Goal: Transaction & Acquisition: Purchase product/service

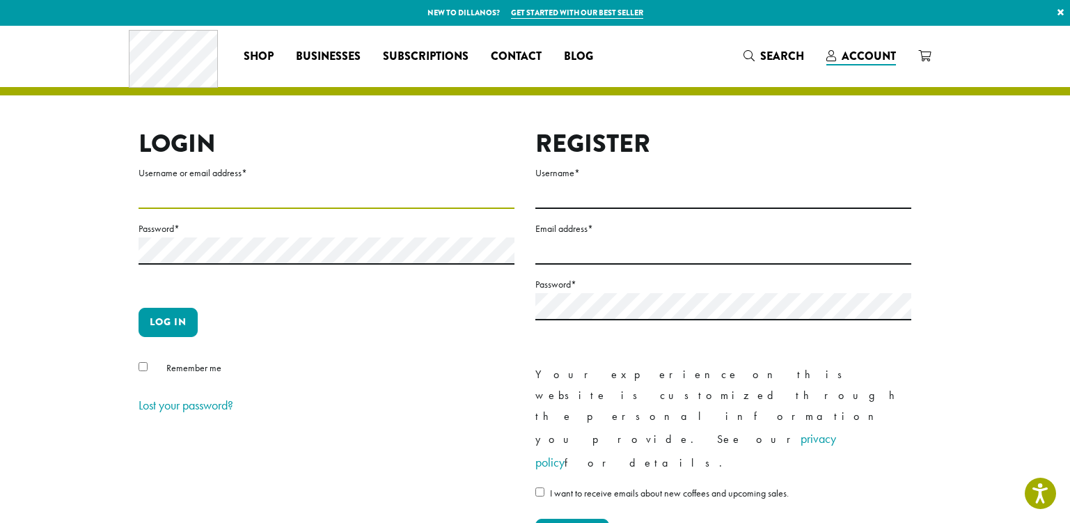
type input "*********"
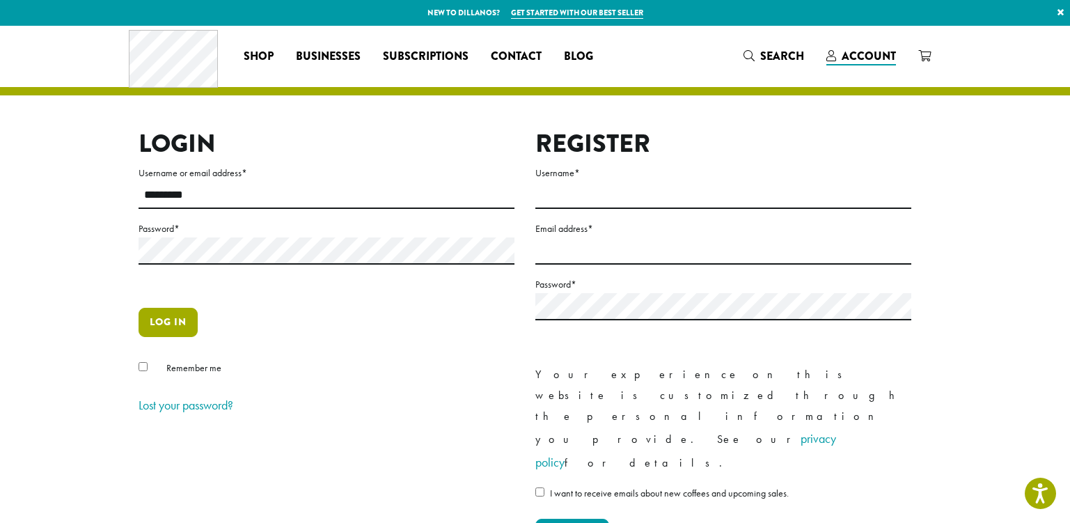
click at [185, 323] on button "Log in" at bounding box center [168, 322] width 59 height 29
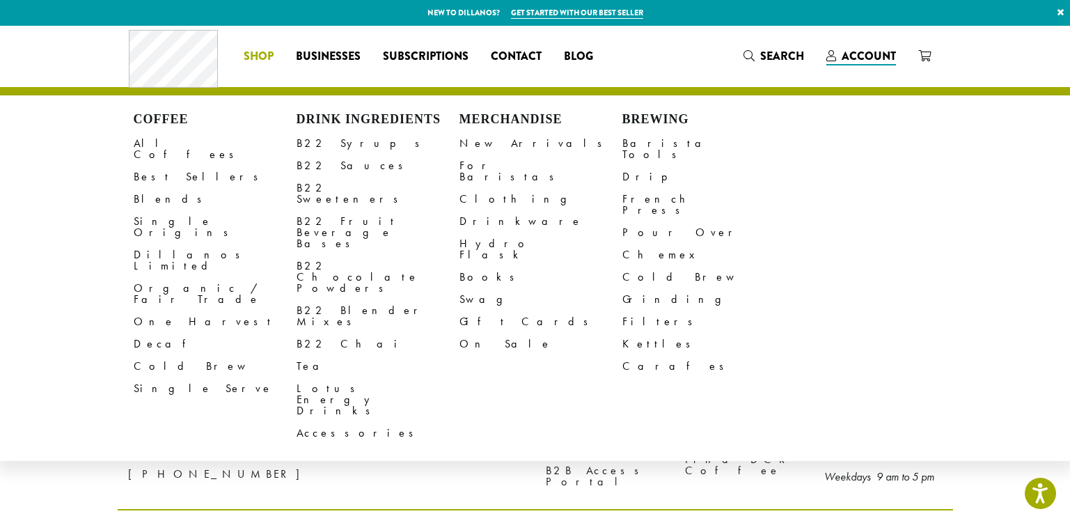
click at [255, 56] on span "Shop" at bounding box center [259, 56] width 30 height 17
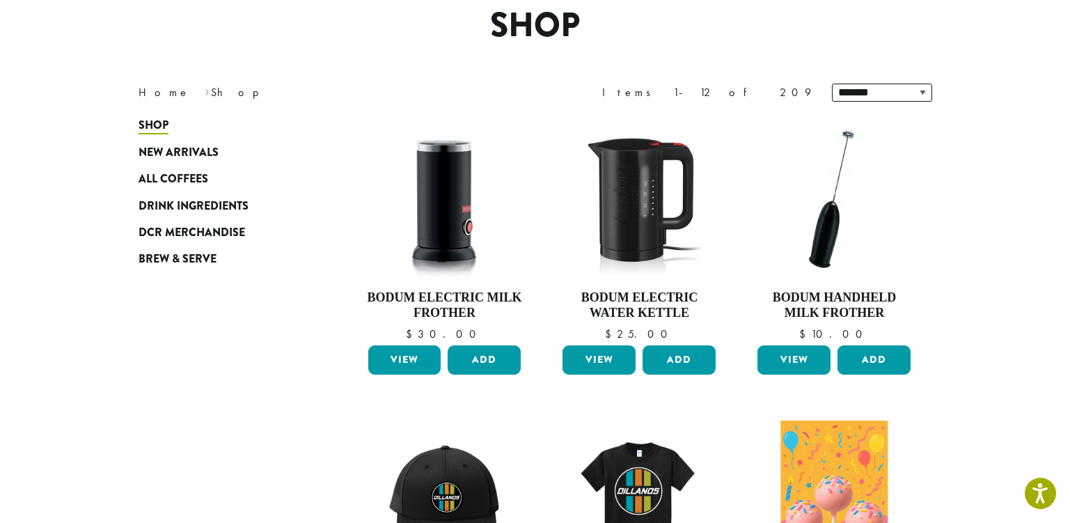
scroll to position [157, 0]
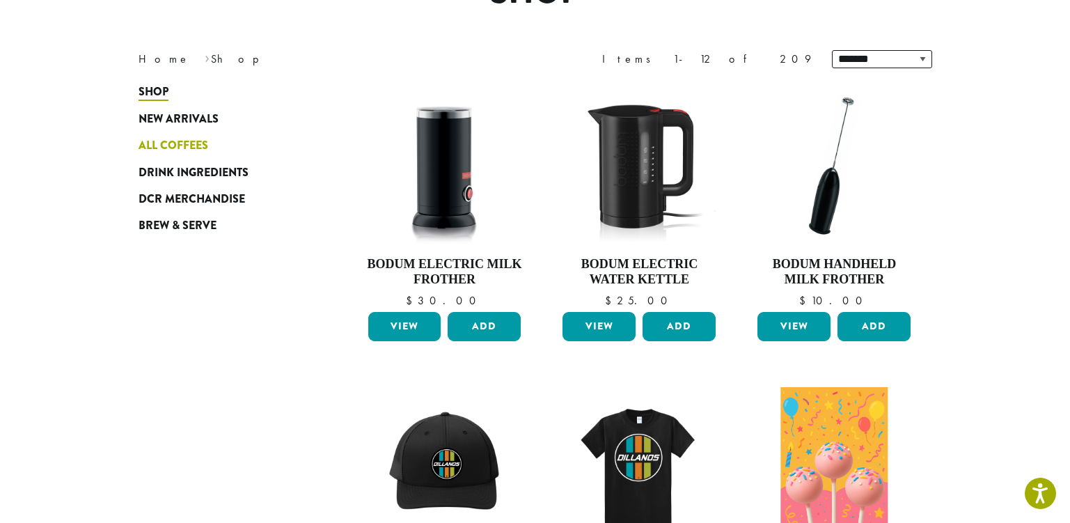
click at [185, 141] on span "All Coffees" at bounding box center [174, 145] width 70 height 17
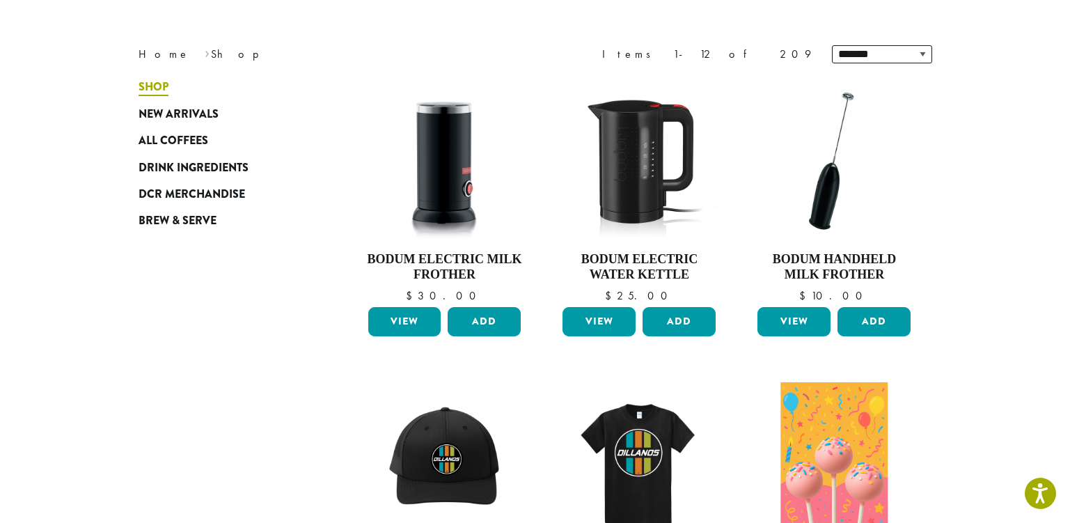
scroll to position [238, 0]
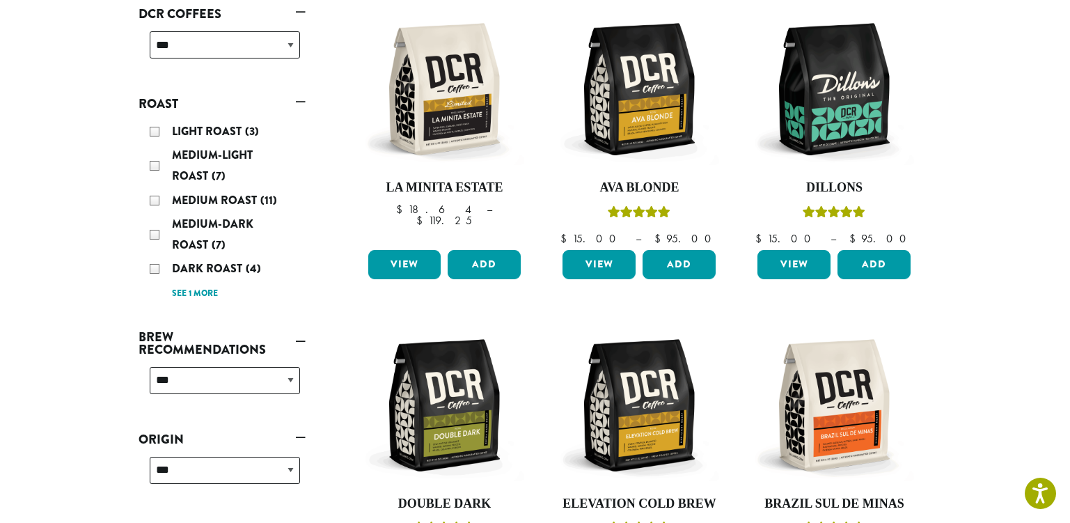
scroll to position [235, 0]
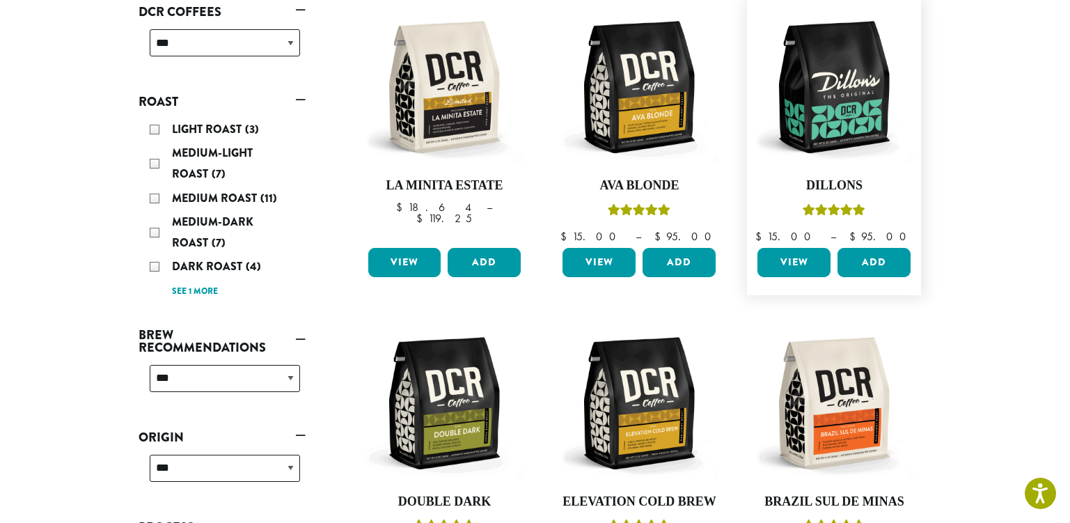
click at [801, 262] on link "View" at bounding box center [794, 262] width 73 height 29
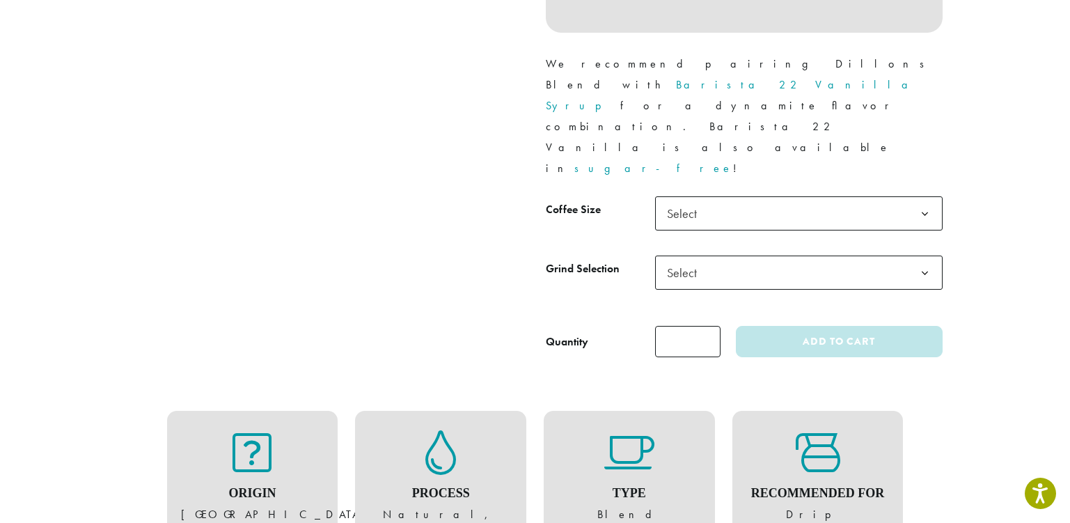
scroll to position [627, 0]
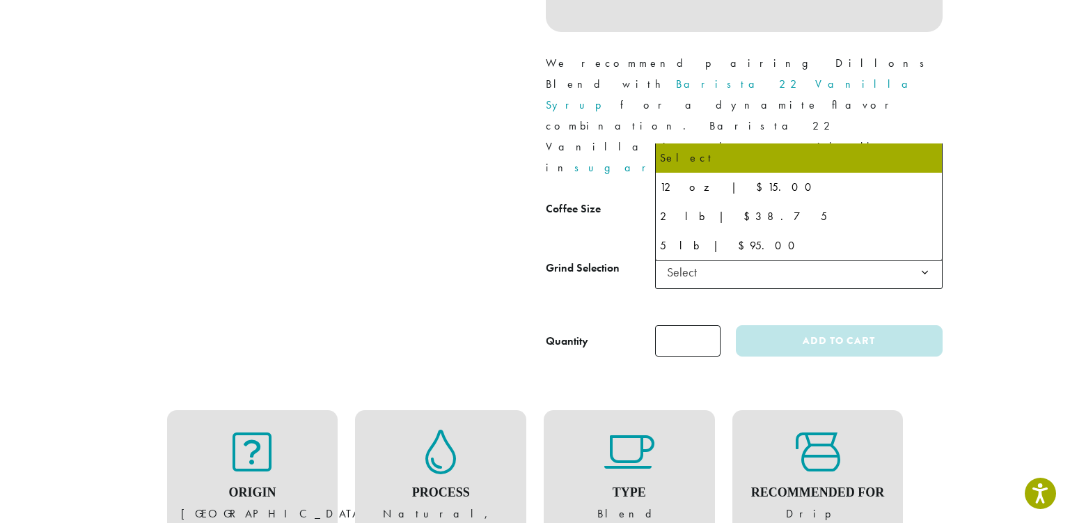
click at [921, 196] on b at bounding box center [925, 213] width 34 height 34
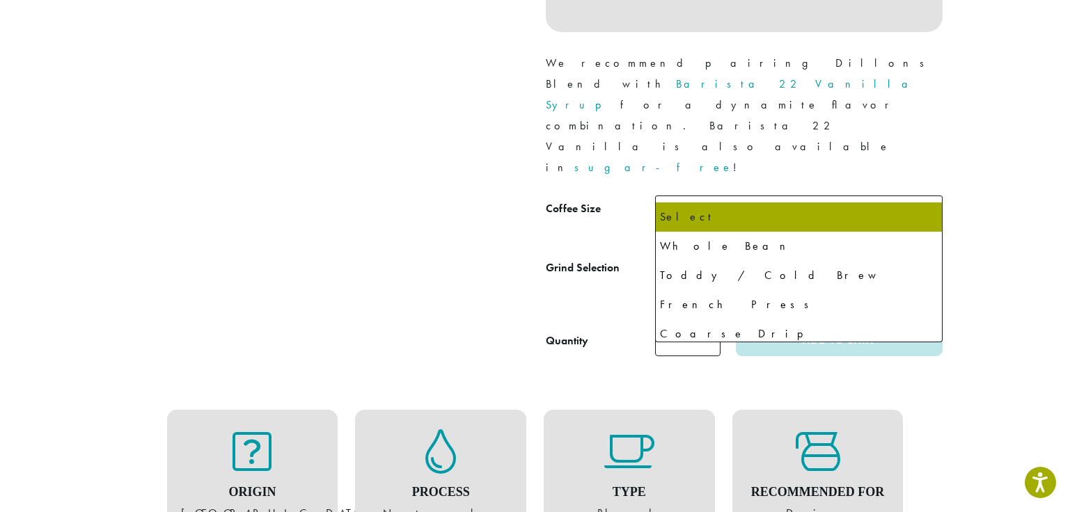
click at [929, 256] on b at bounding box center [925, 273] width 34 height 34
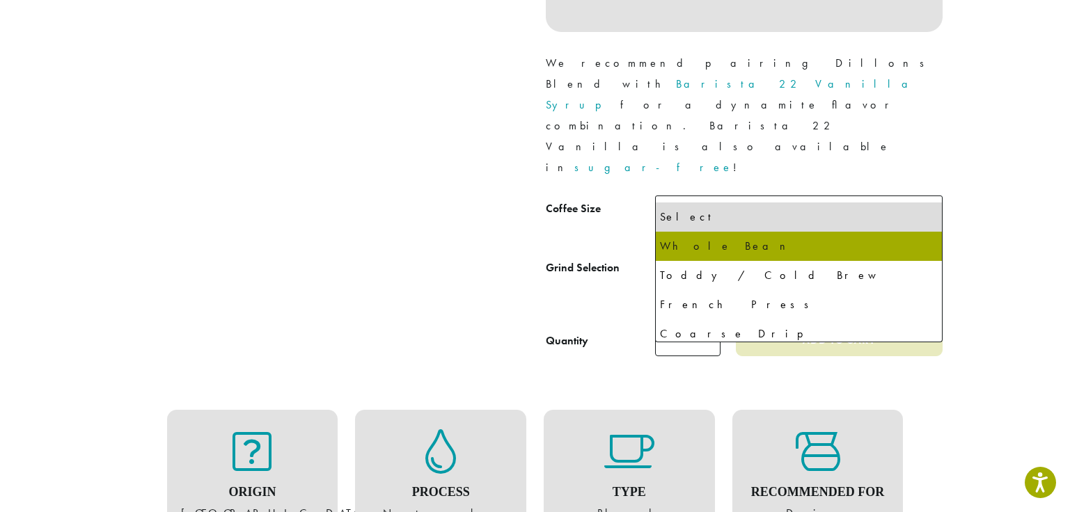
select select "**********"
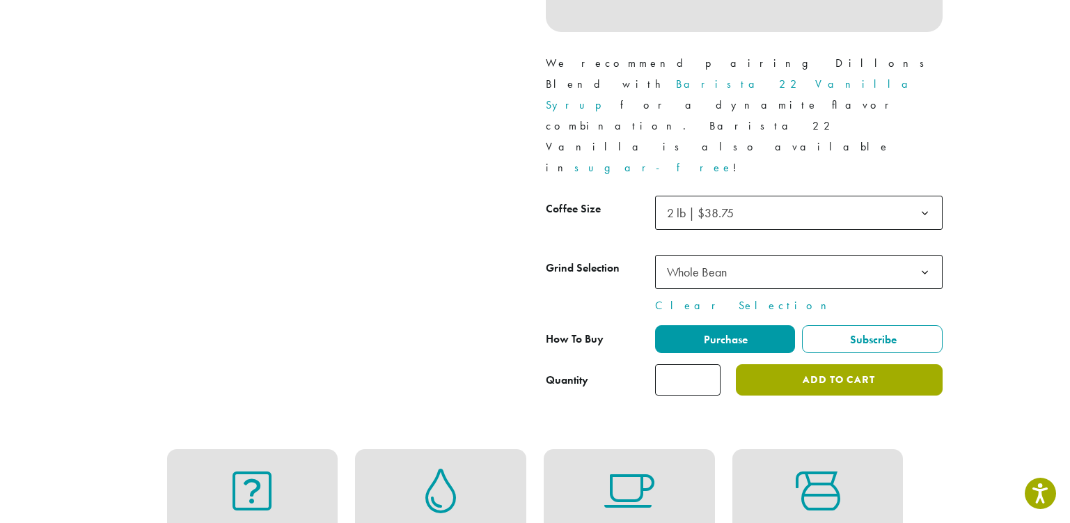
click at [895, 364] on button "Add to cart" at bounding box center [839, 379] width 206 height 31
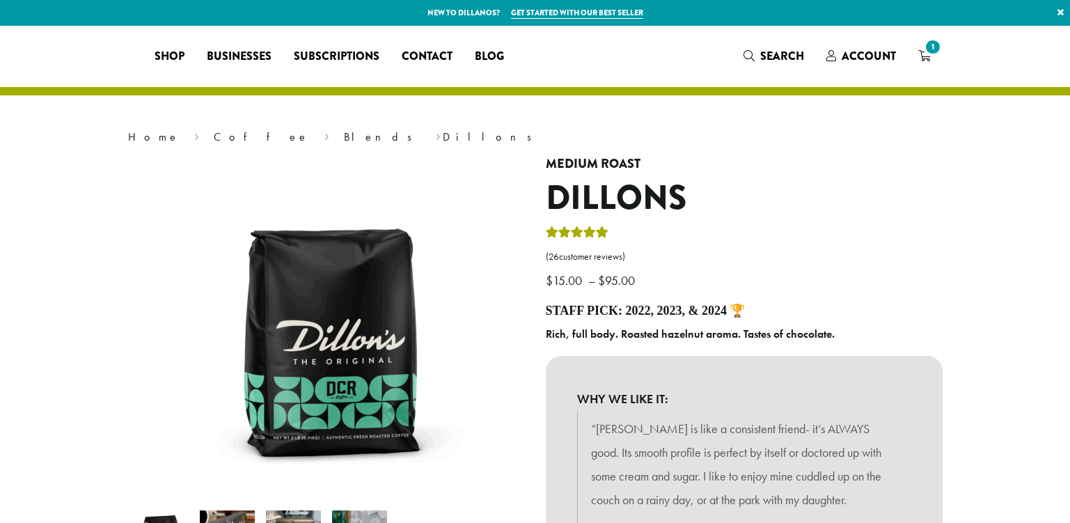
select select "**********"
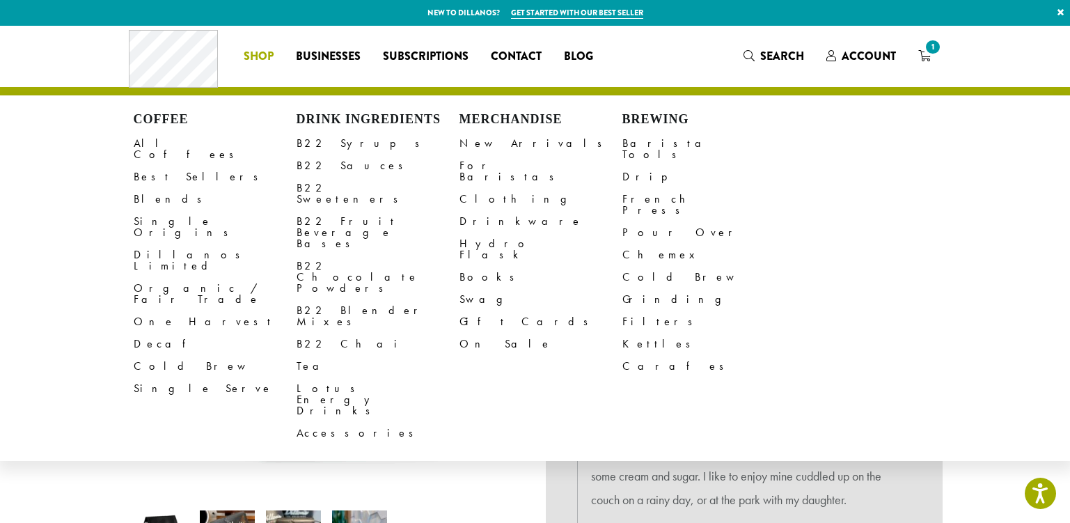
click at [257, 58] on span "Shop" at bounding box center [259, 56] width 30 height 17
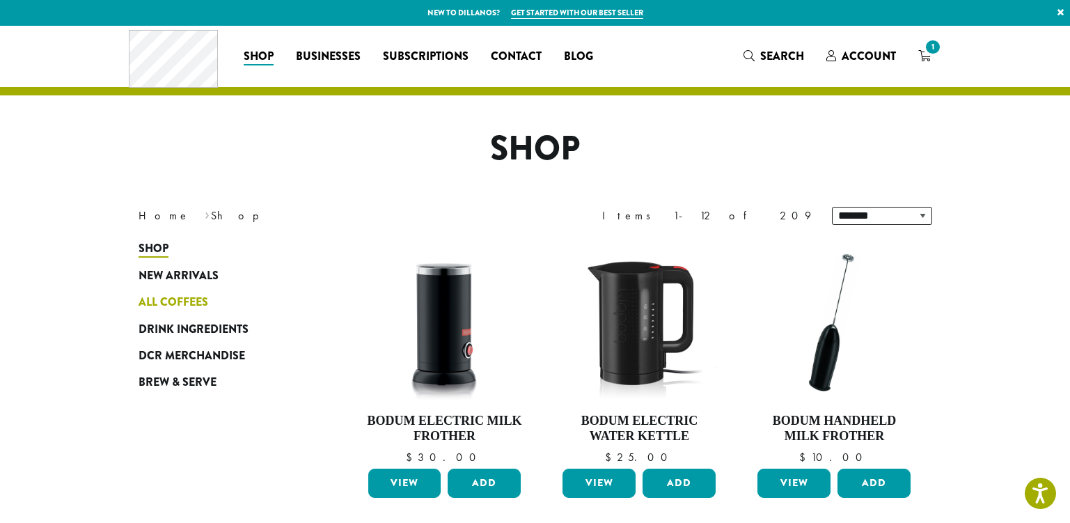
click at [173, 301] on span "All Coffees" at bounding box center [174, 302] width 70 height 17
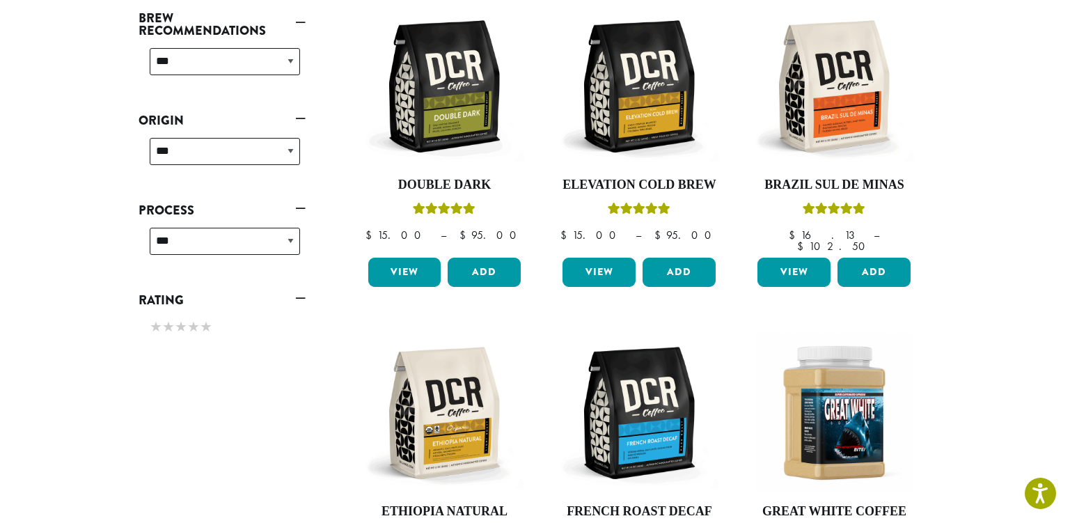
scroll to position [549, 0]
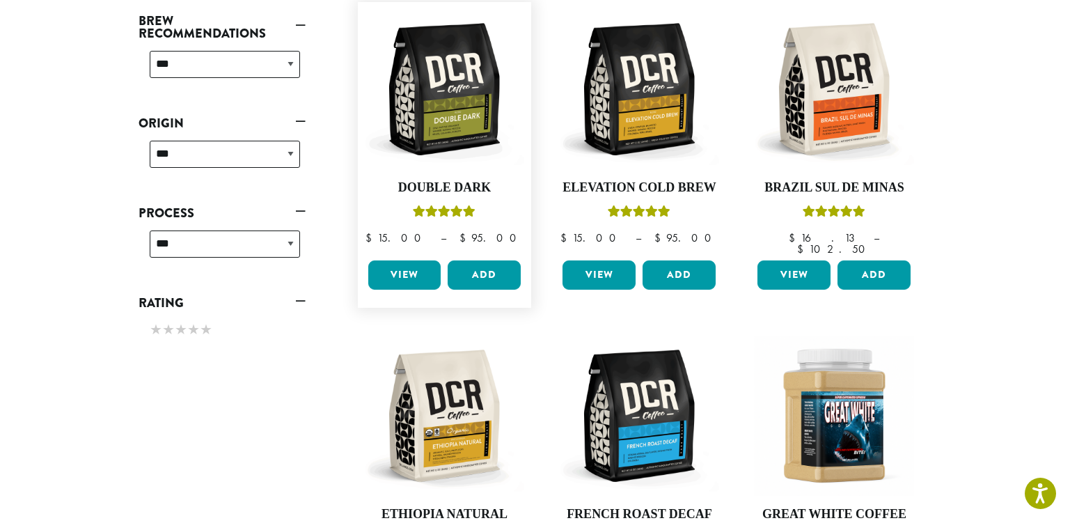
click at [407, 260] on link "View" at bounding box center [404, 274] width 73 height 29
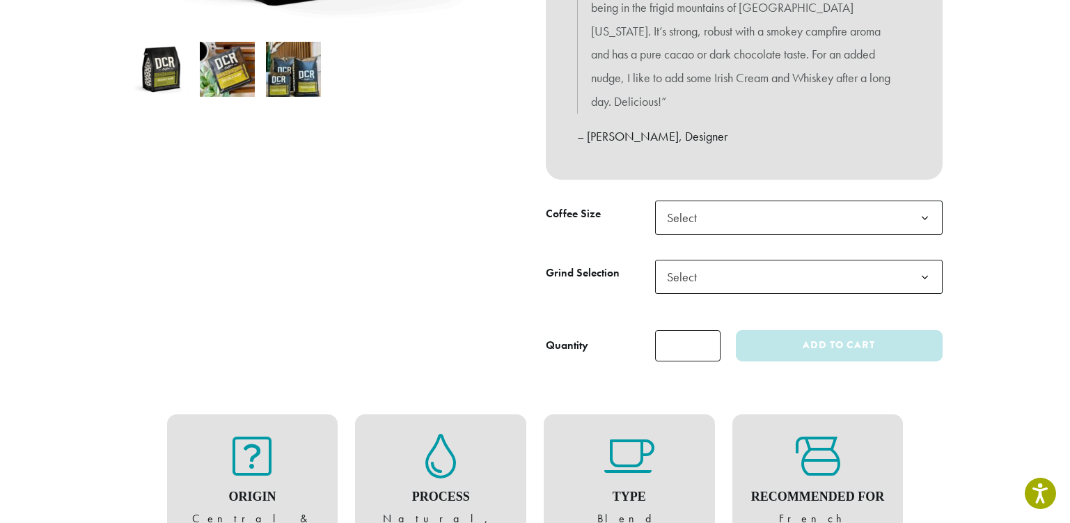
scroll to position [471, 0]
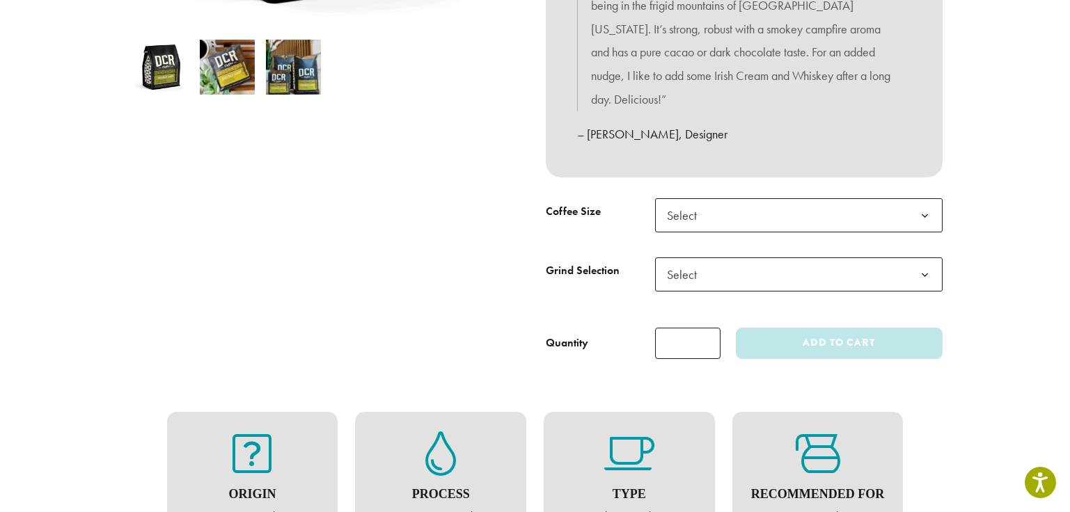
click at [920, 199] on b at bounding box center [925, 216] width 34 height 34
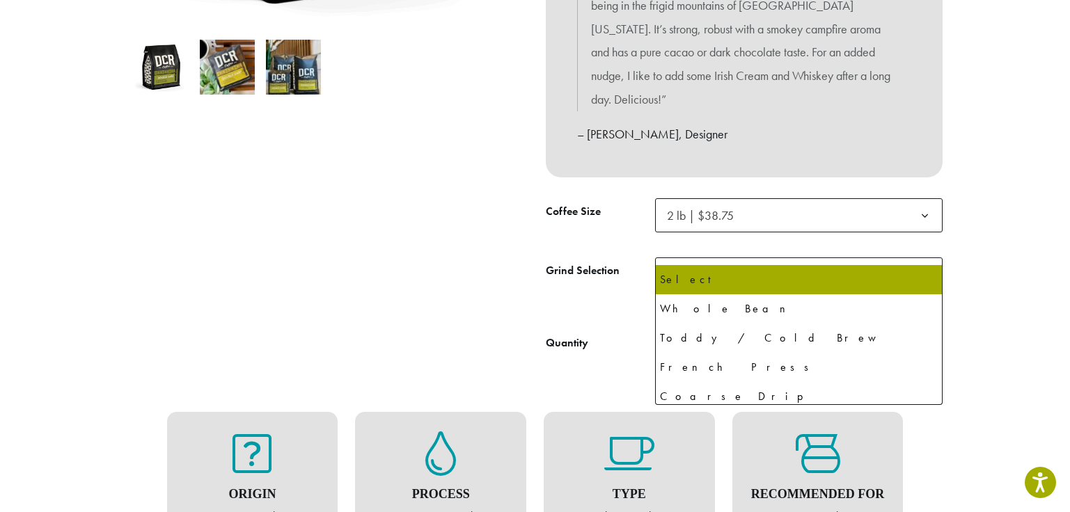
click at [926, 258] on b at bounding box center [925, 275] width 34 height 34
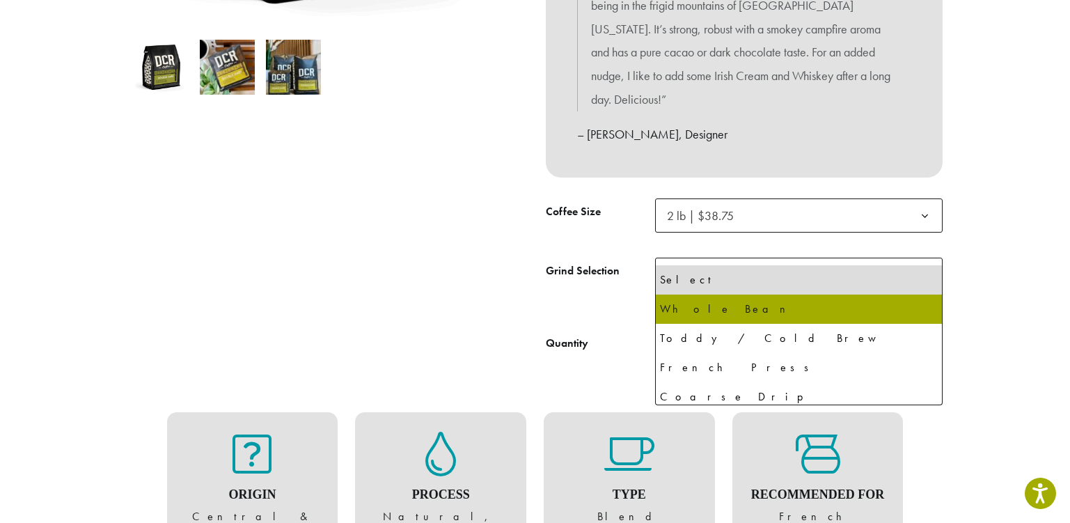
select select "**********"
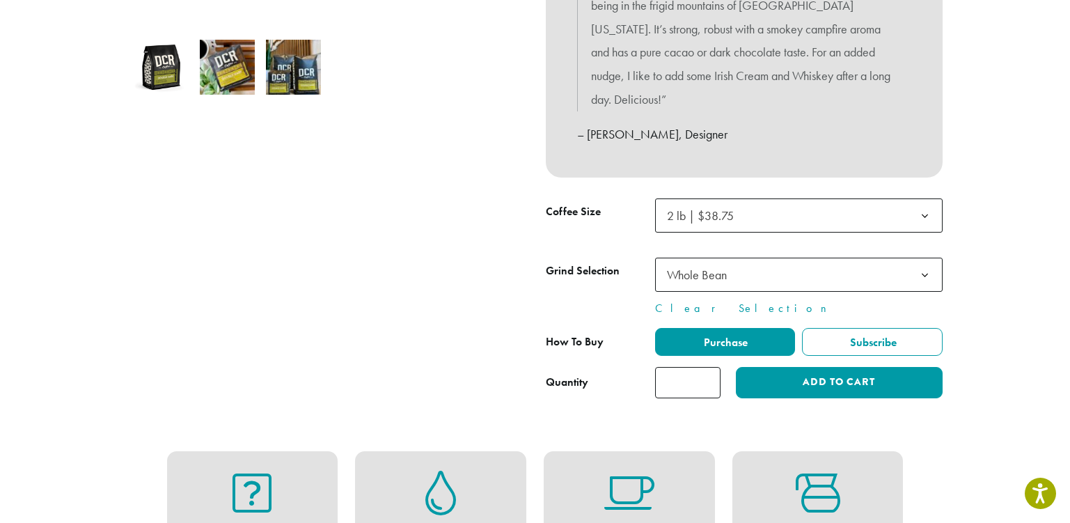
click at [670, 367] on input "*" at bounding box center [687, 382] width 65 height 31
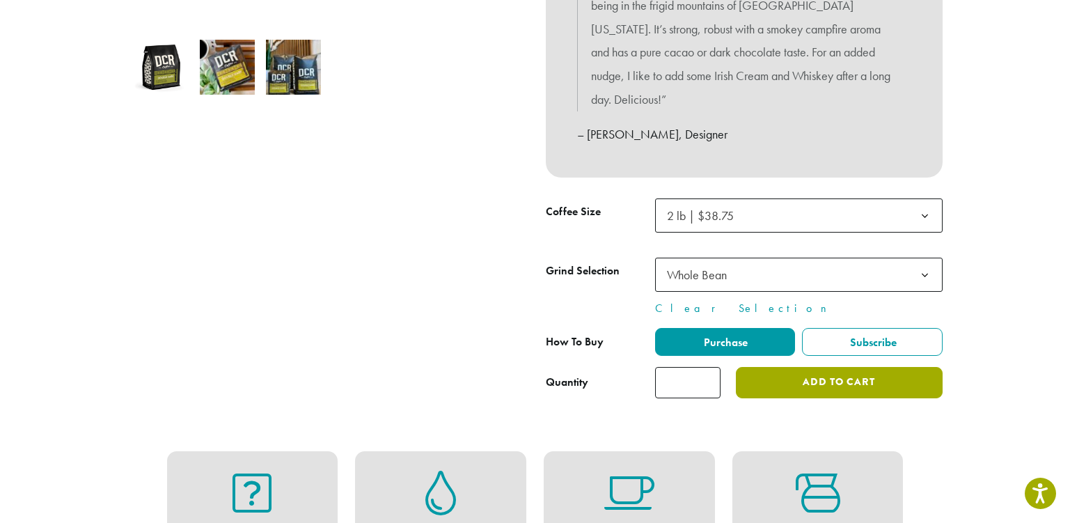
click at [744, 368] on button "Add to cart" at bounding box center [839, 382] width 206 height 31
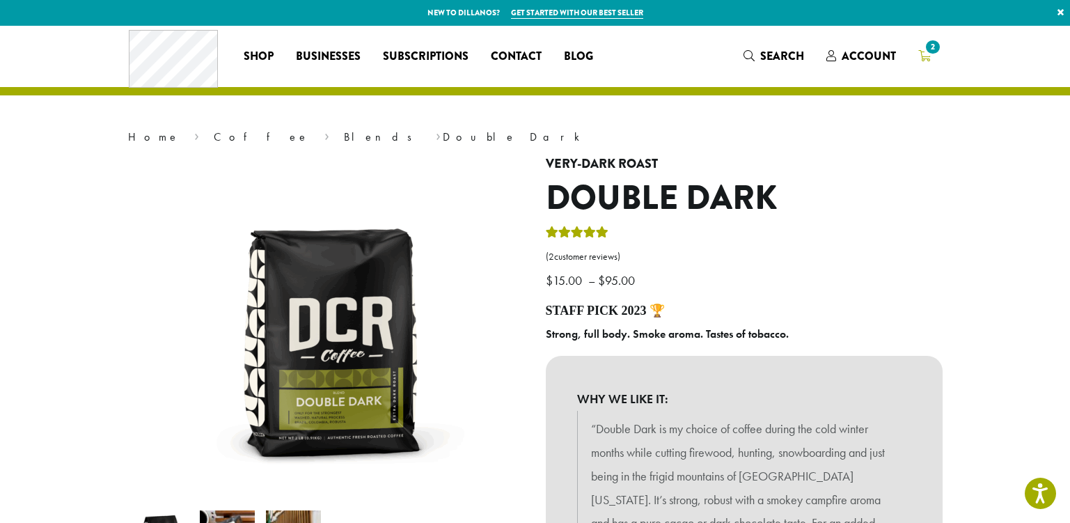
click at [932, 47] on span "2" at bounding box center [932, 47] width 19 height 19
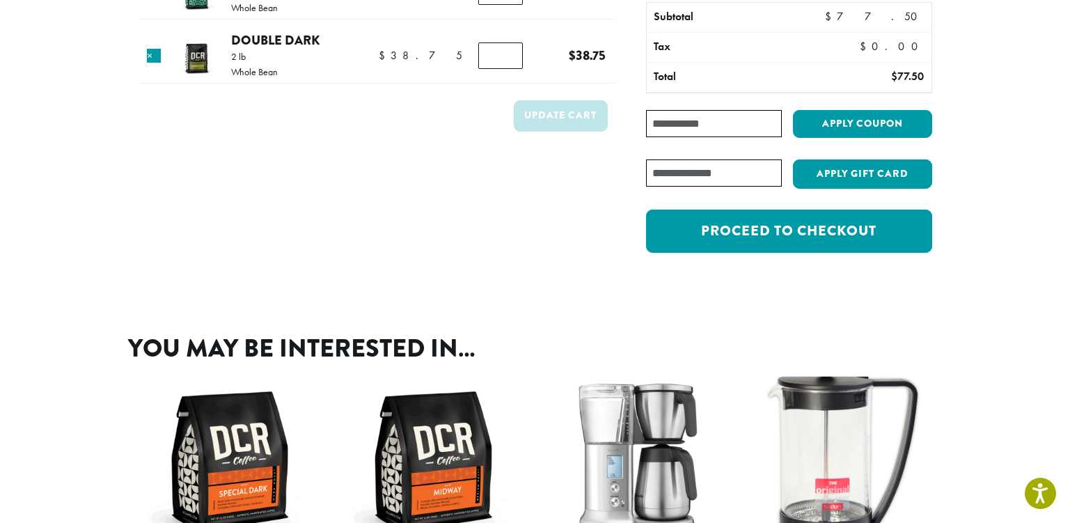
scroll to position [157, 0]
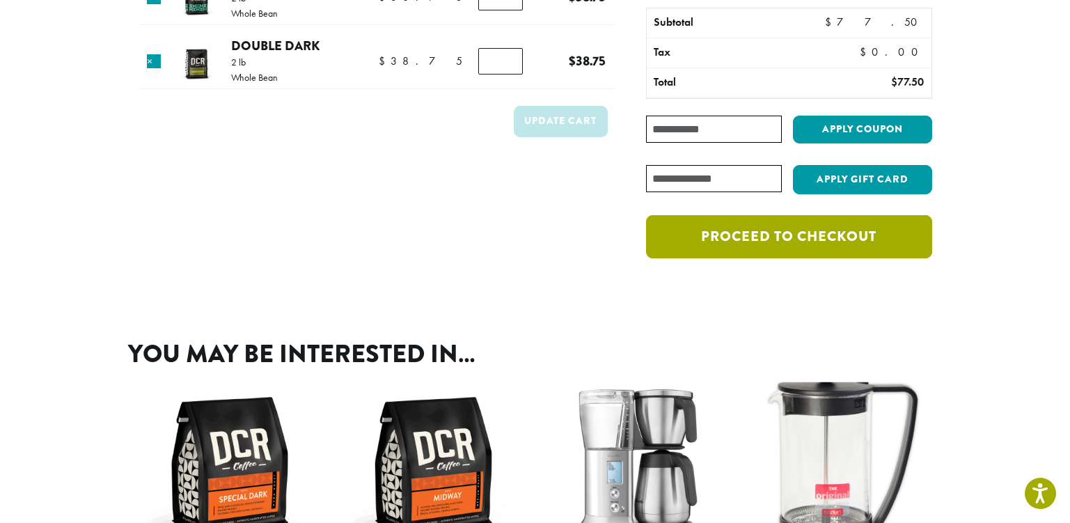
click at [808, 240] on link "Proceed to checkout" at bounding box center [788, 236] width 285 height 43
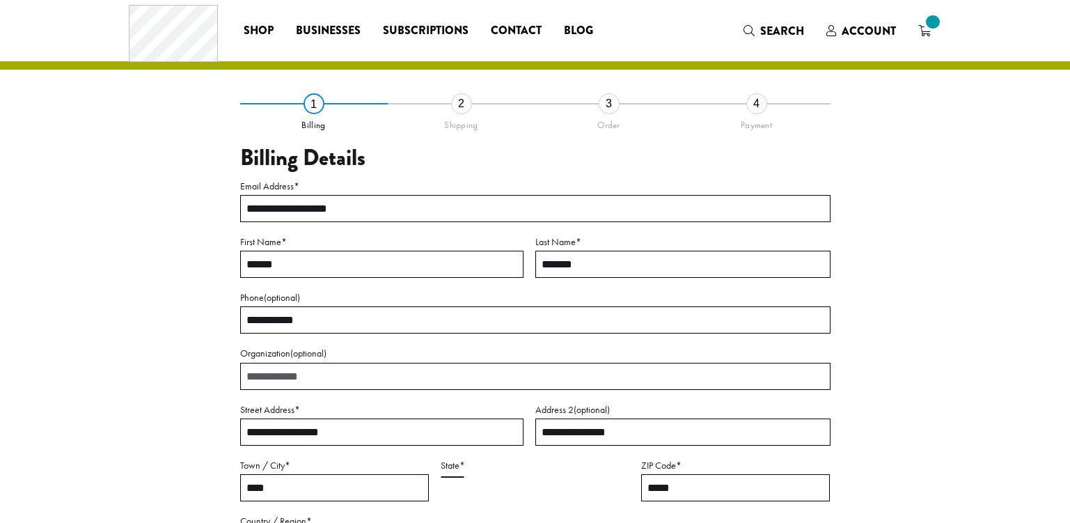
select select "**"
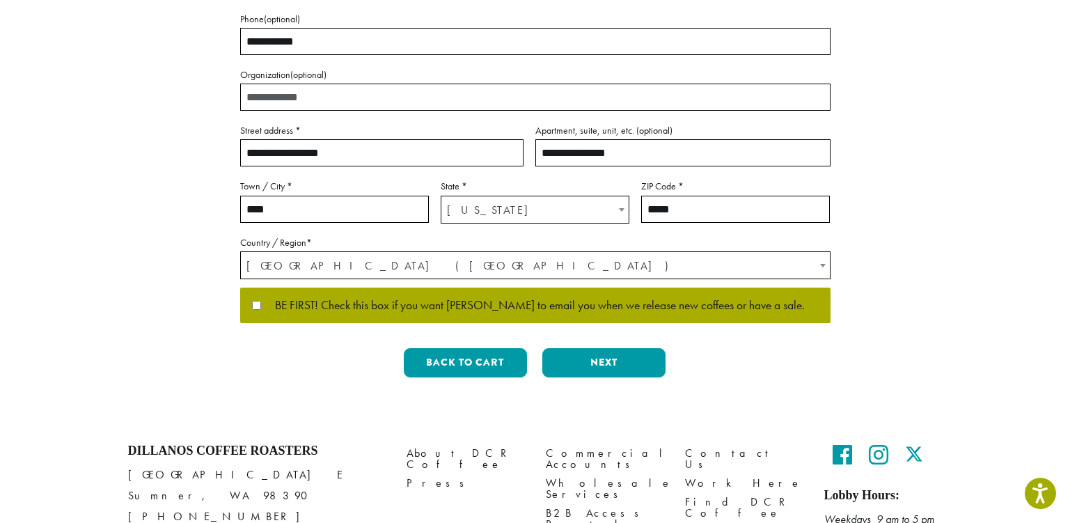
scroll to position [314, 0]
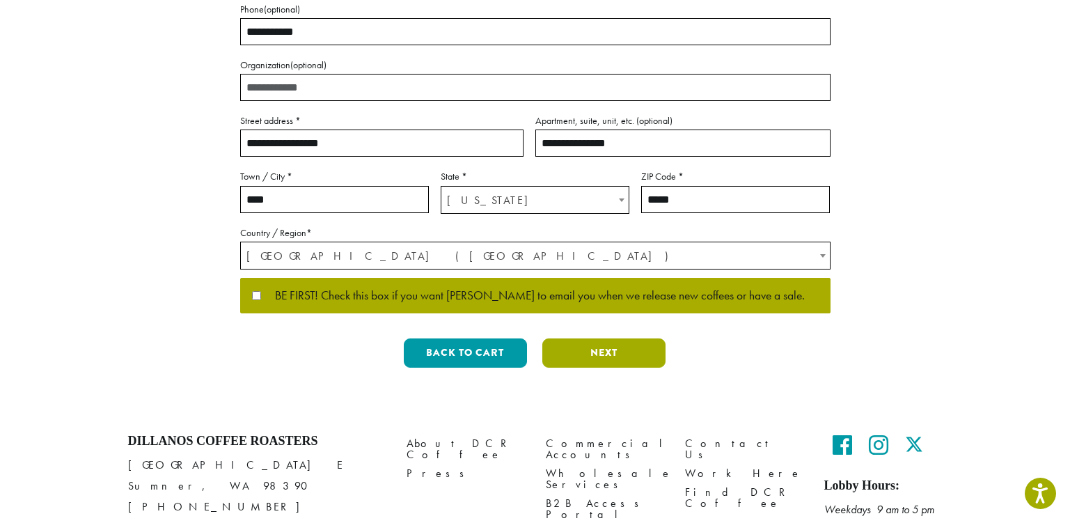
click at [606, 353] on button "Next" at bounding box center [603, 352] width 123 height 29
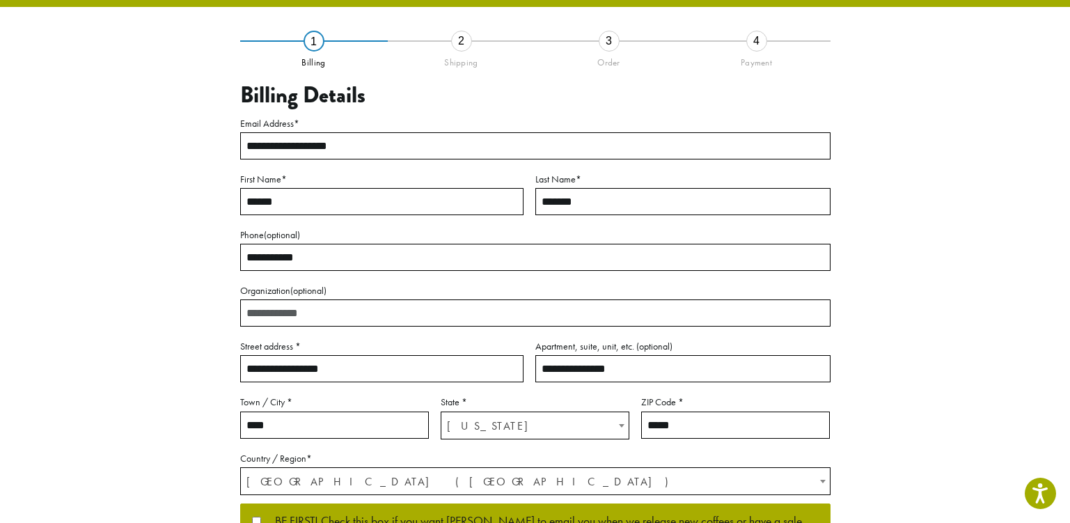
scroll to position [65, 0]
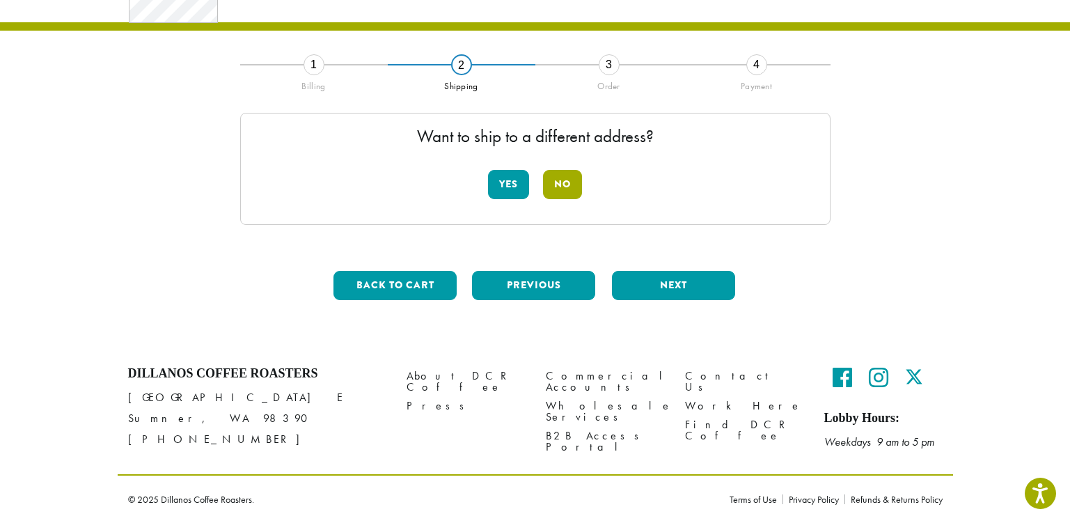
click at [570, 192] on button "No" at bounding box center [562, 184] width 39 height 29
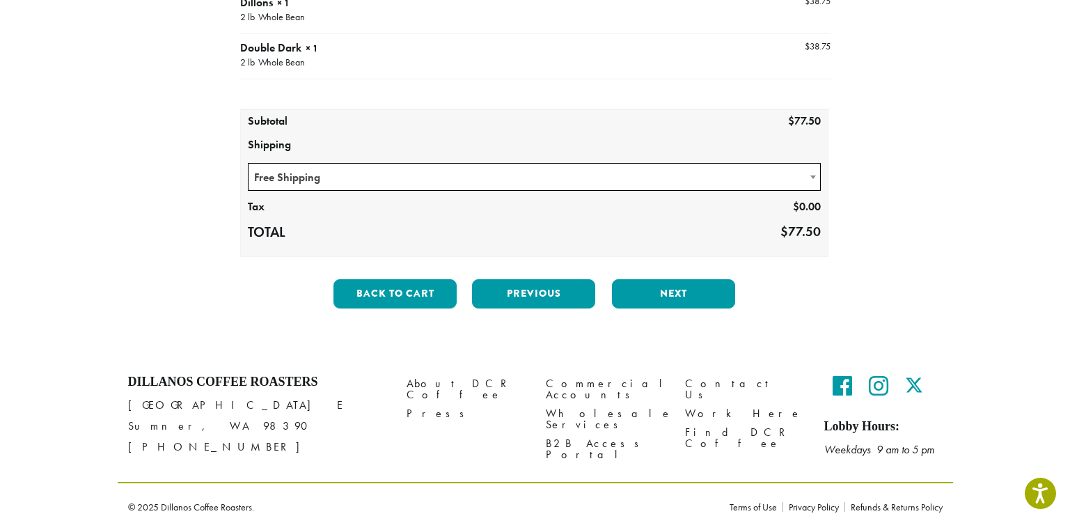
scroll to position [221, 0]
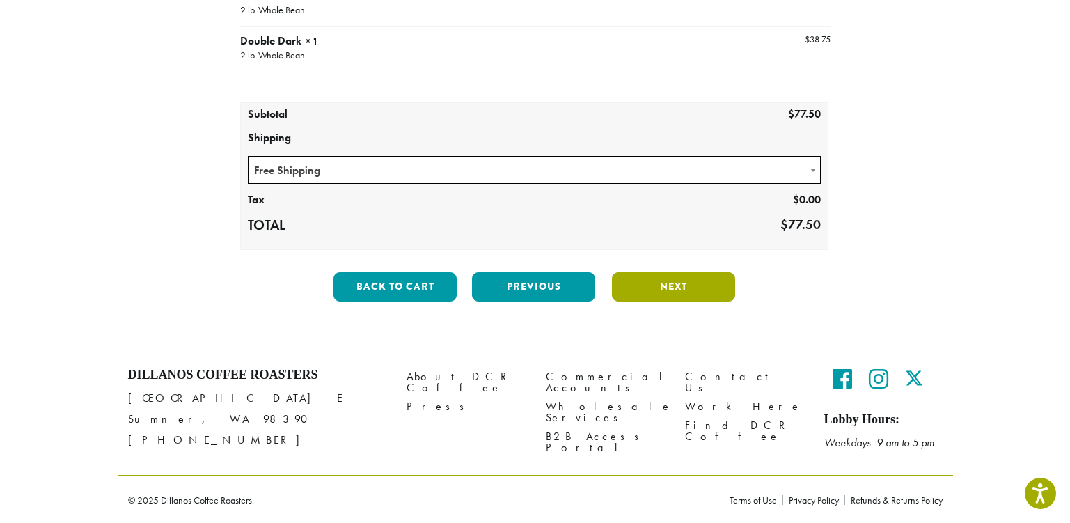
click at [655, 294] on button "Next" at bounding box center [673, 286] width 123 height 29
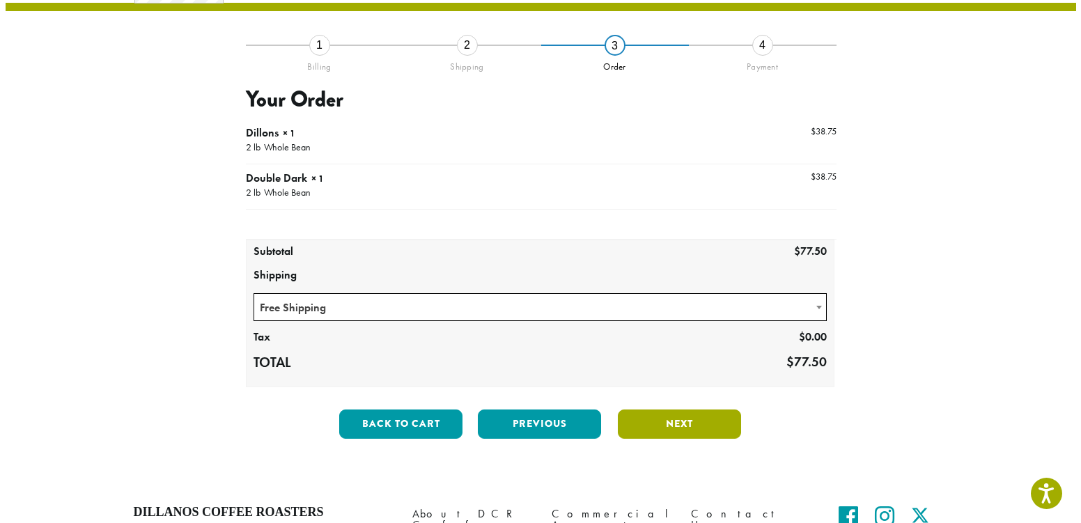
scroll to position [79, 0]
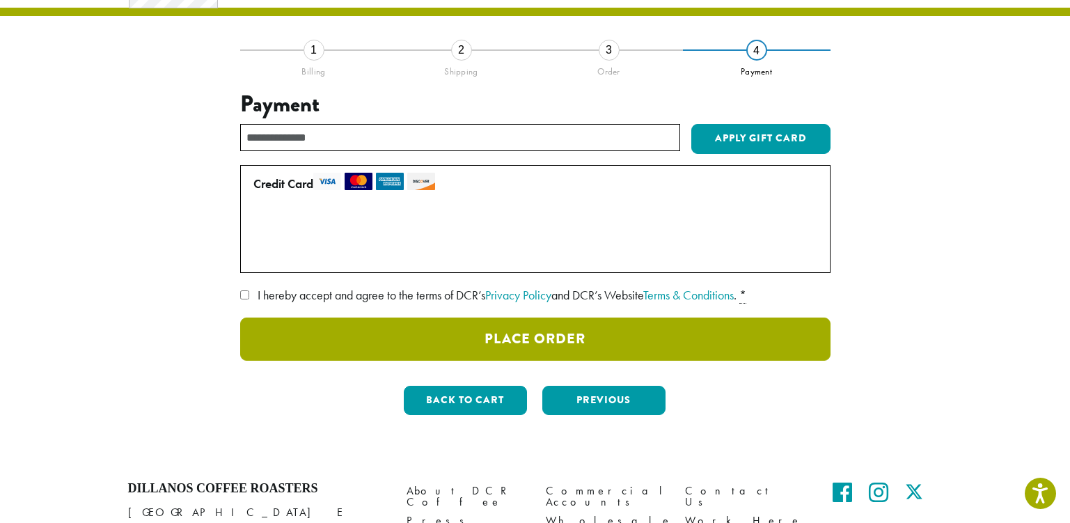
click at [629, 349] on button "Place Order" at bounding box center [535, 339] width 590 height 43
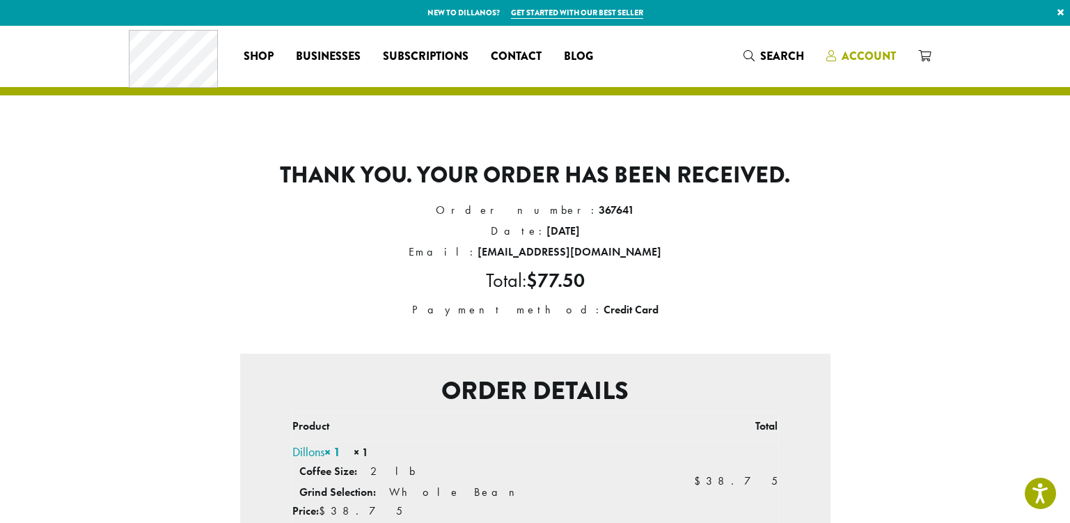
click at [865, 53] on span "Account" at bounding box center [869, 56] width 54 height 16
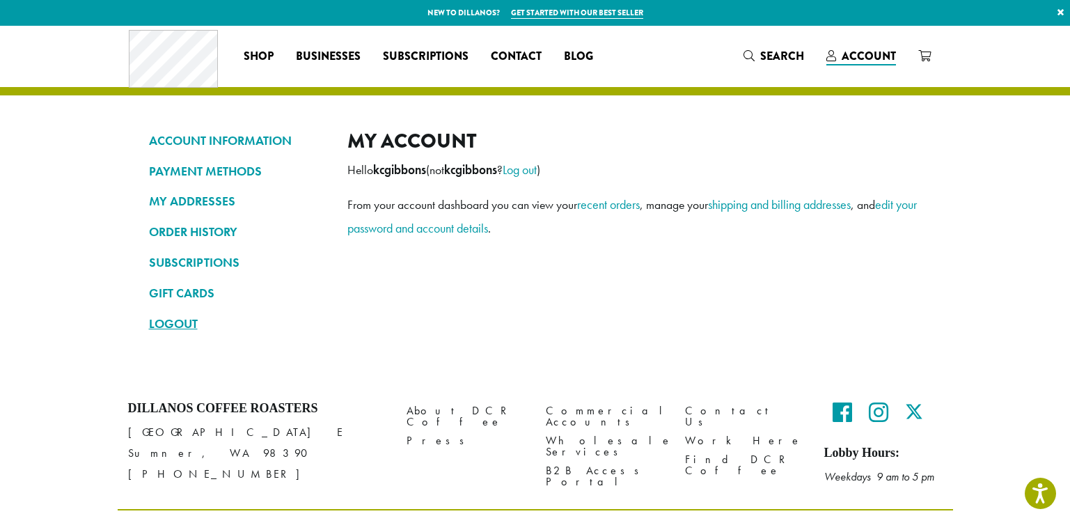
click at [158, 324] on link "LOGOUT" at bounding box center [238, 324] width 178 height 24
